Goal: Information Seeking & Learning: Learn about a topic

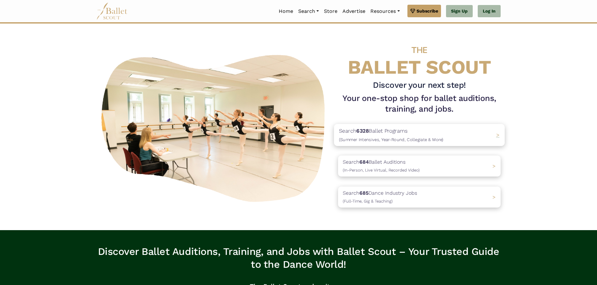
click at [381, 135] on p "Search 6328 Ballet Programs (Summer Intensives, Year-Round, Collegiate & More)" at bounding box center [391, 134] width 105 height 17
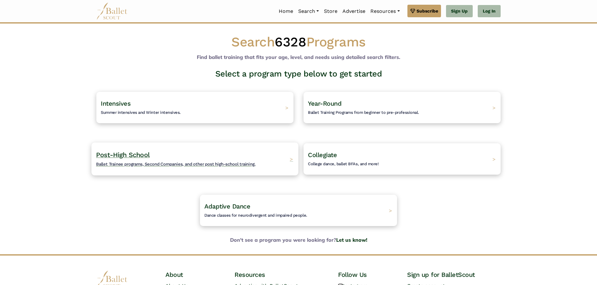
click at [148, 161] on h4 "Post-High School Ballet Trainee programs, Second Companies, and other post high…" at bounding box center [175, 159] width 159 height 17
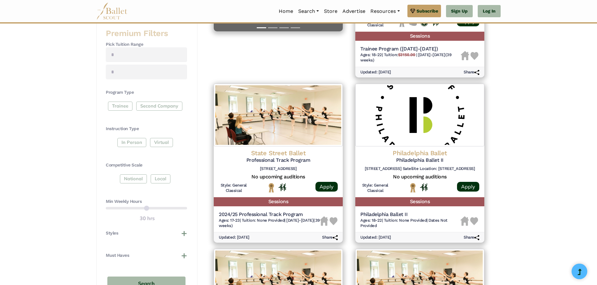
scroll to position [288, 0]
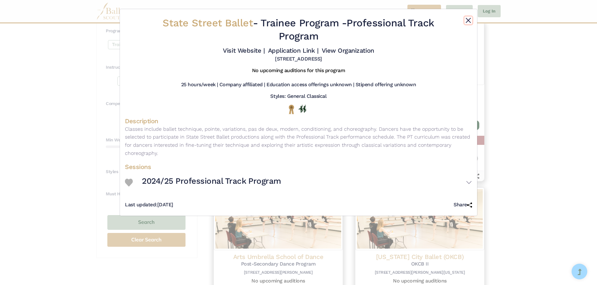
click at [465, 18] on button "Close" at bounding box center [469, 21] width 8 height 8
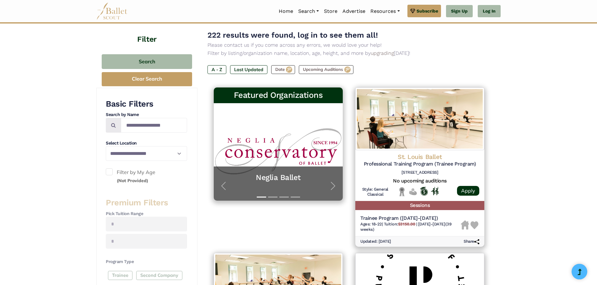
scroll to position [0, 0]
